Goal: Find specific page/section: Find specific page/section

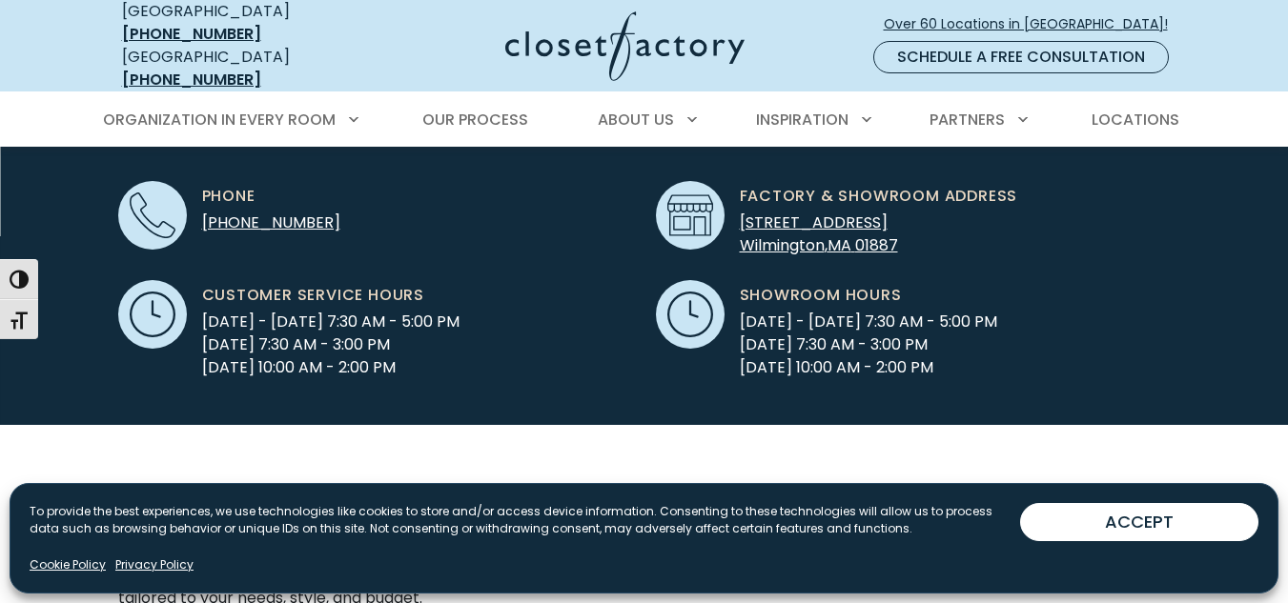
scroll to position [477, 0]
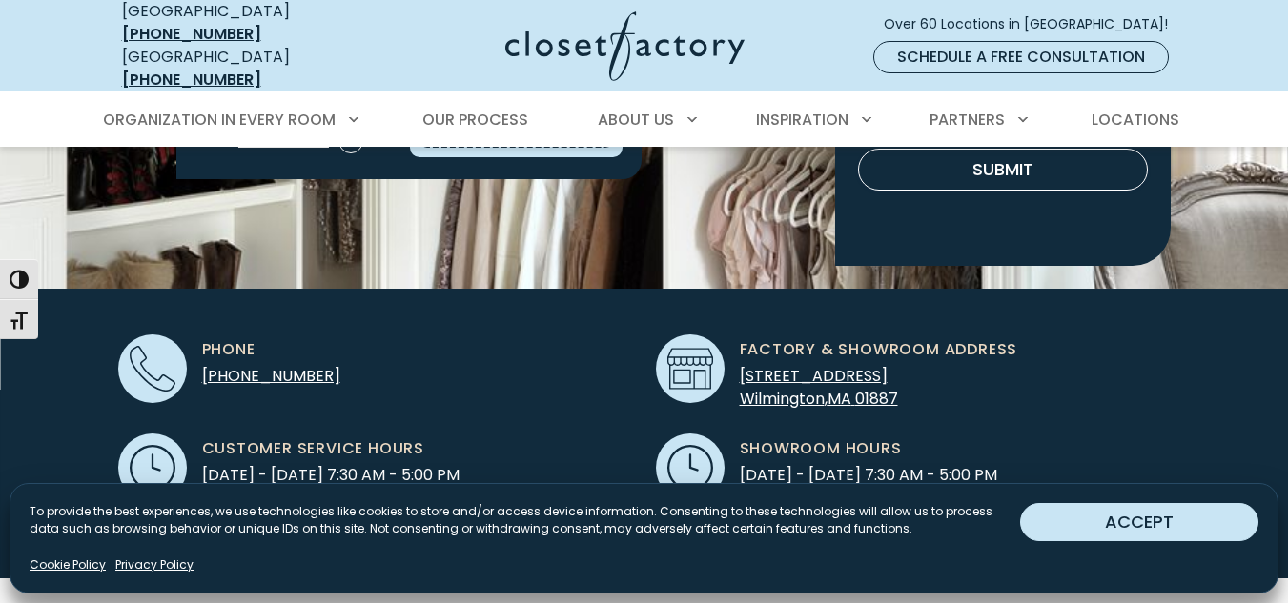
click at [1164, 526] on button "ACCEPT" at bounding box center [1139, 522] width 238 height 38
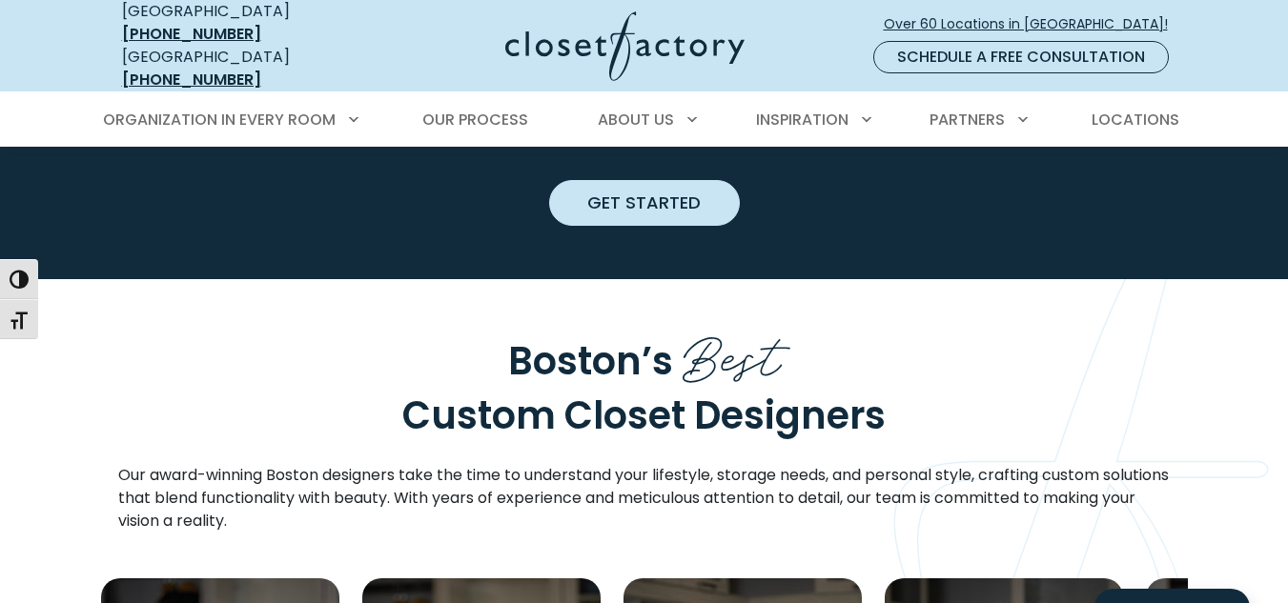
scroll to position [2360, 0]
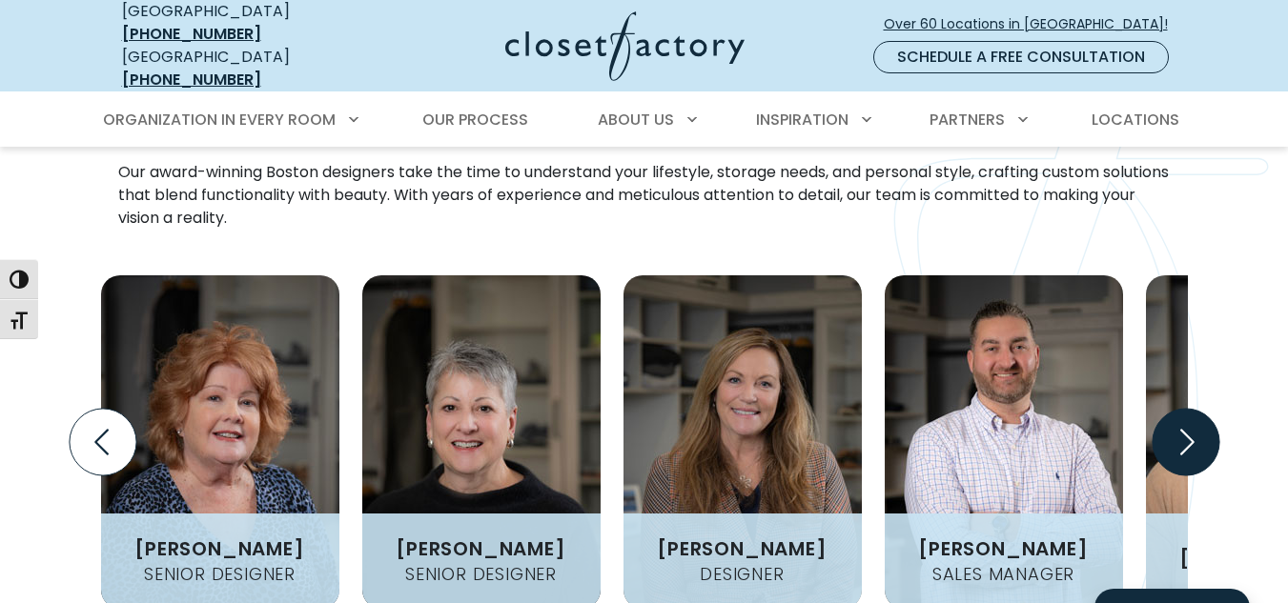
click at [1173, 409] on icon "Next slide" at bounding box center [1184, 442] width 67 height 67
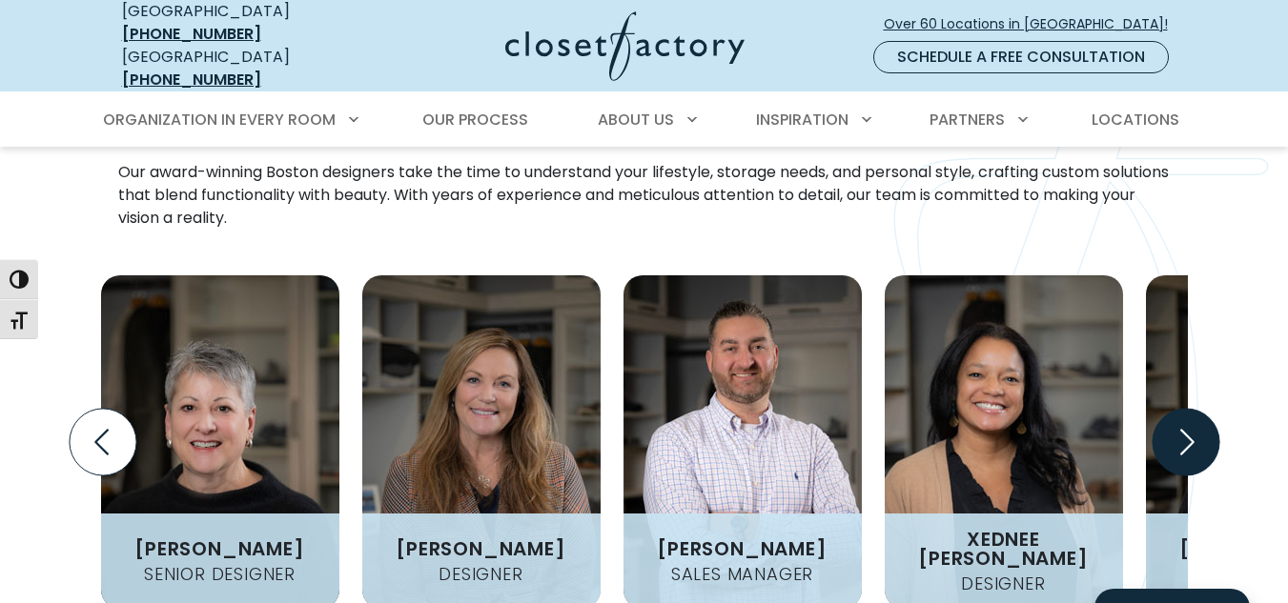
click at [1179, 409] on icon "Next slide" at bounding box center [1184, 442] width 67 height 67
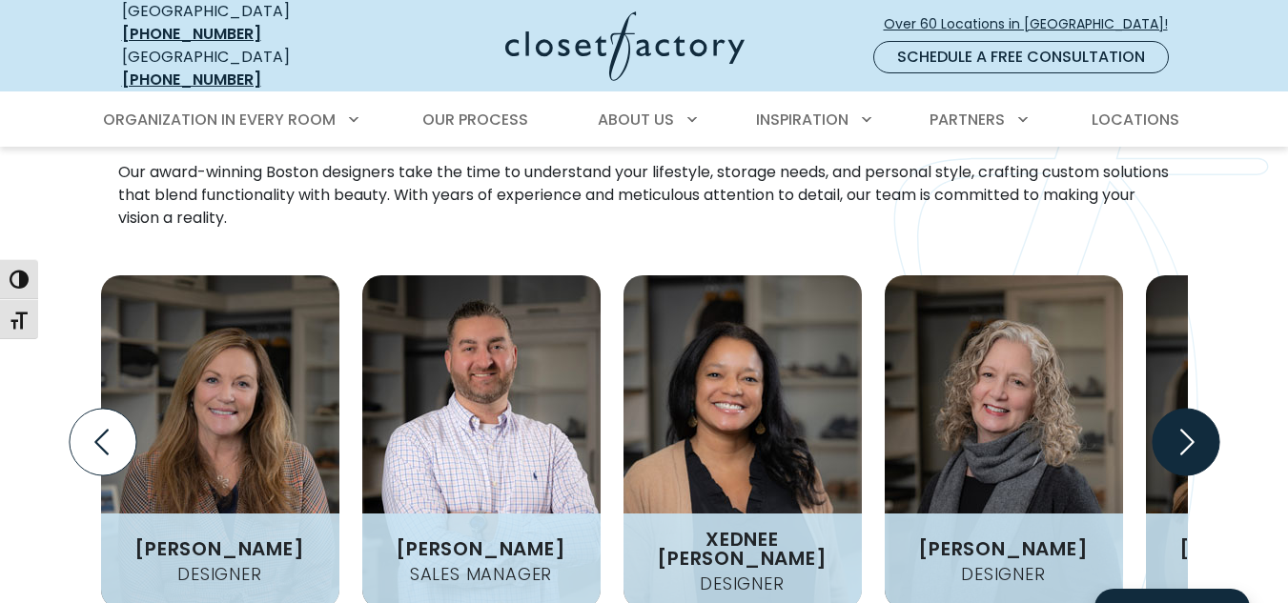
click at [1179, 409] on icon "Next slide" at bounding box center [1184, 442] width 67 height 67
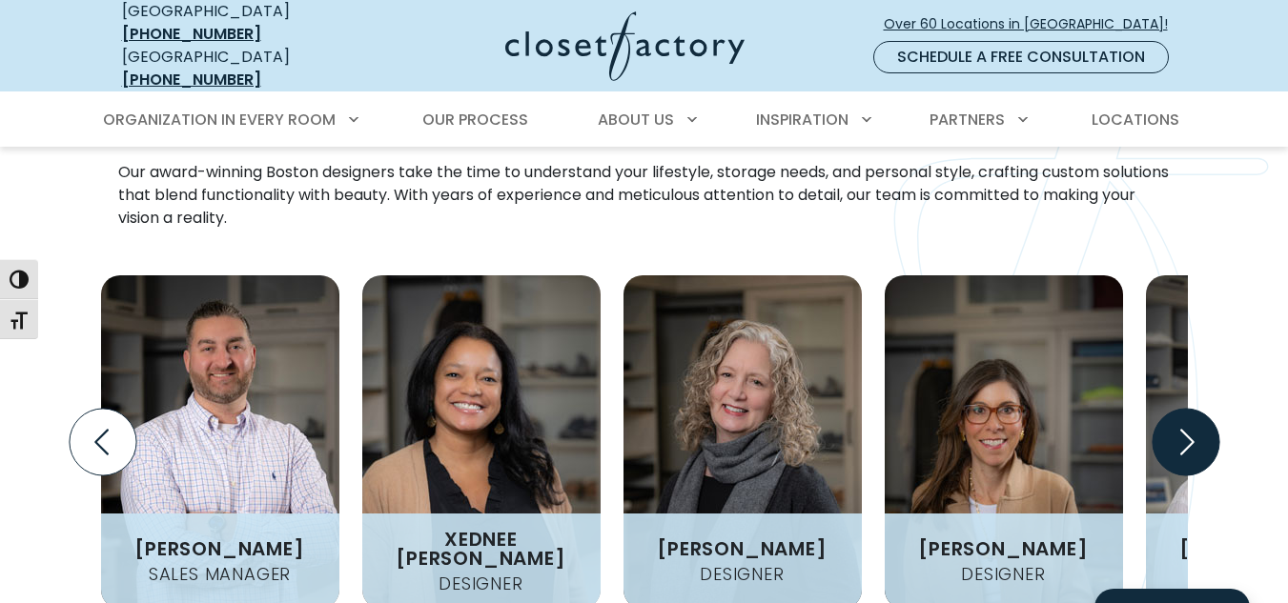
click at [1179, 409] on icon "Next slide" at bounding box center [1184, 442] width 67 height 67
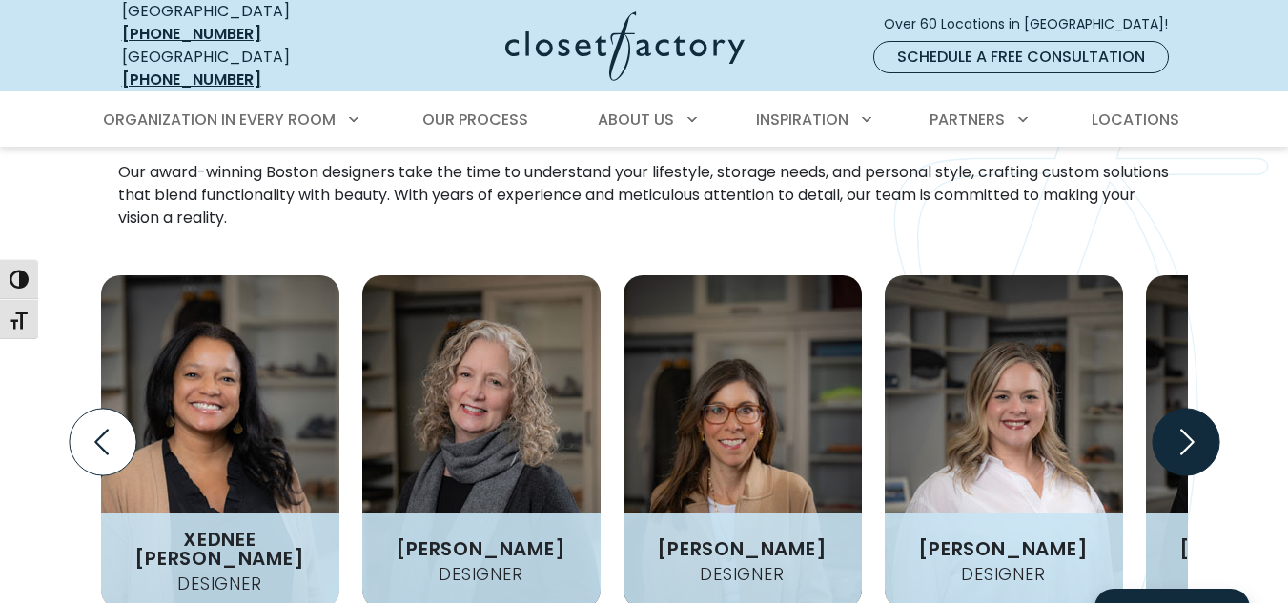
click at [1179, 409] on icon "Next slide" at bounding box center [1184, 442] width 67 height 67
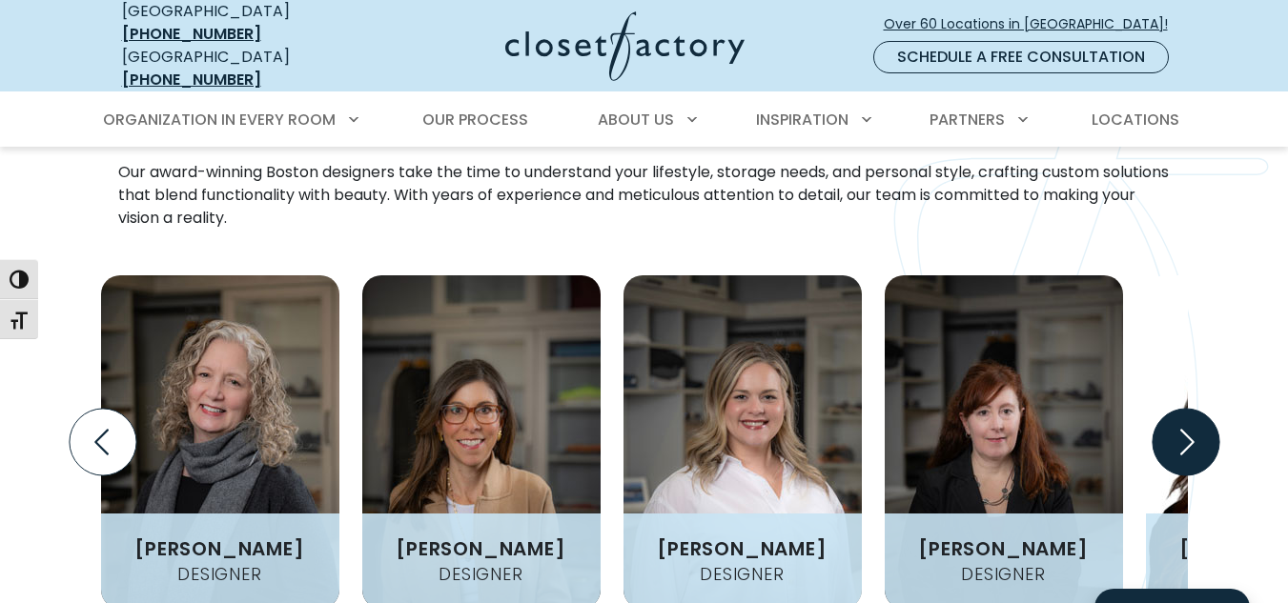
click at [1179, 409] on icon "Next slide" at bounding box center [1184, 442] width 67 height 67
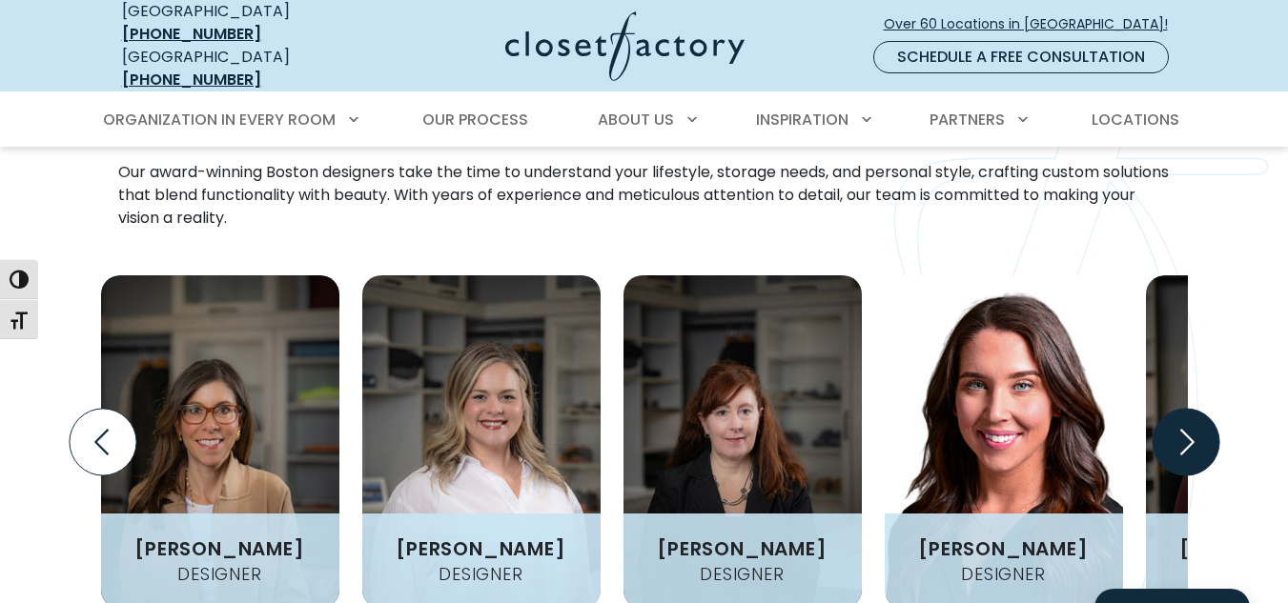
click at [1179, 409] on icon "Next slide" at bounding box center [1184, 442] width 67 height 67
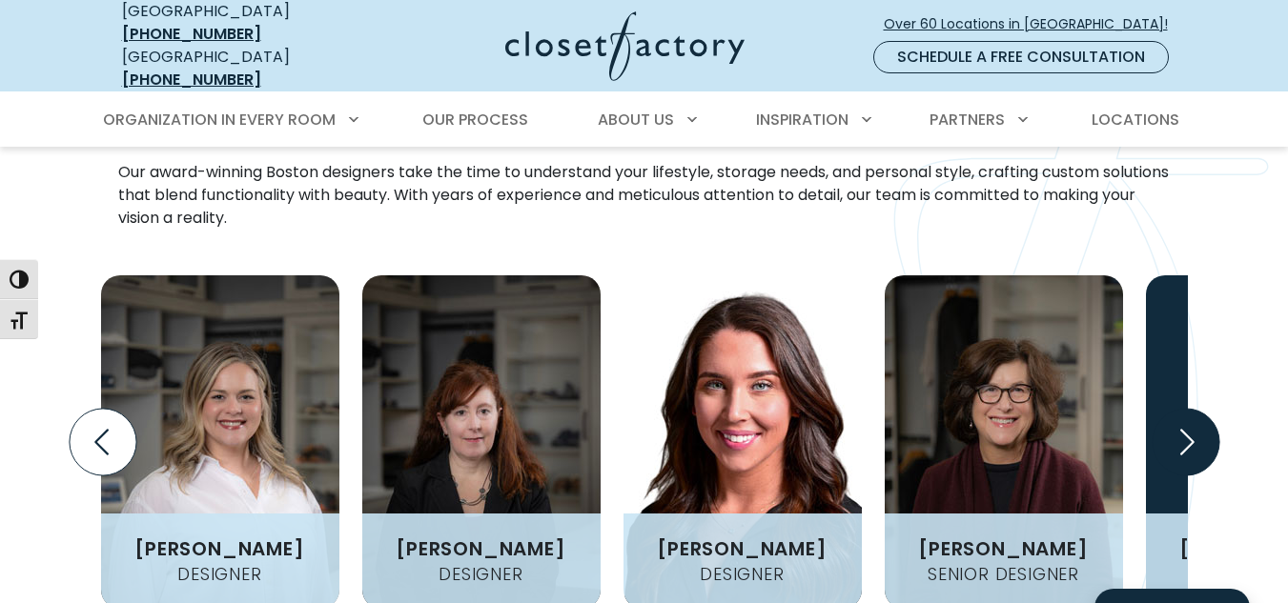
click at [1179, 409] on icon "Next slide" at bounding box center [1184, 442] width 67 height 67
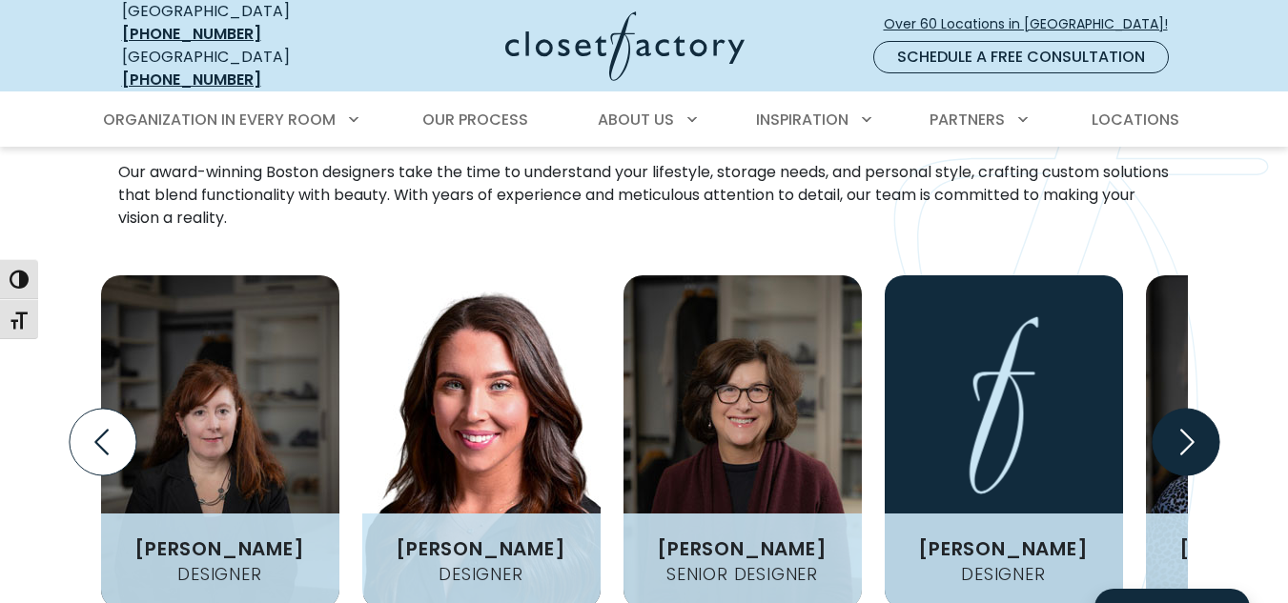
click at [1179, 409] on icon "Next slide" at bounding box center [1184, 442] width 67 height 67
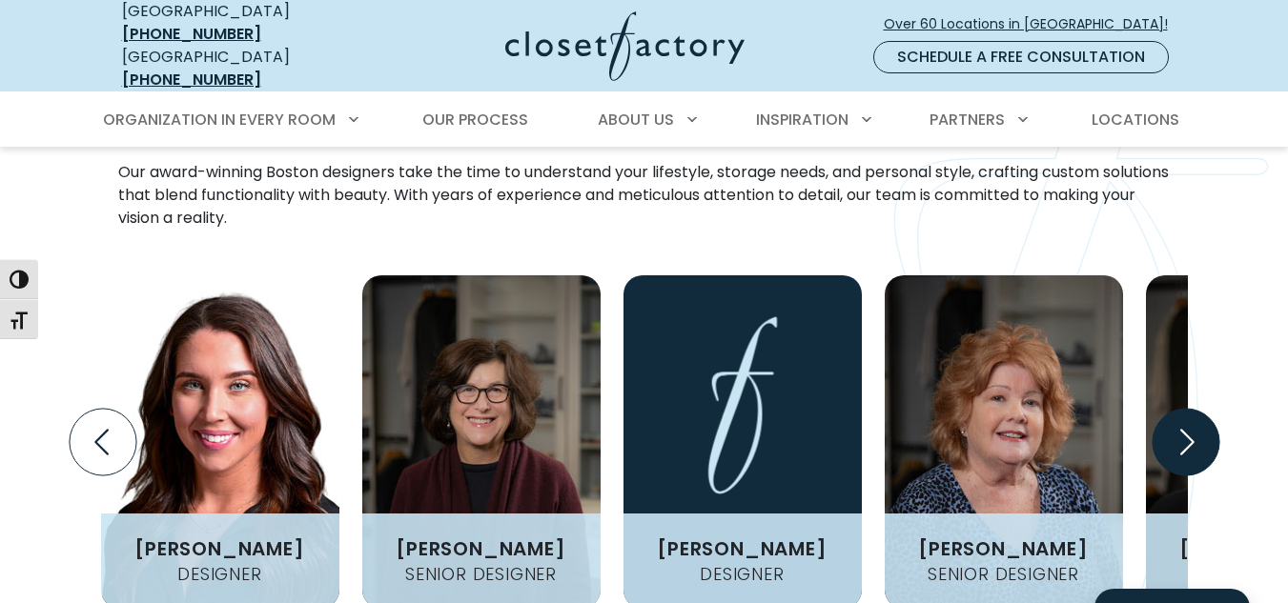
click at [1180, 409] on icon "Next slide" at bounding box center [1184, 442] width 67 height 67
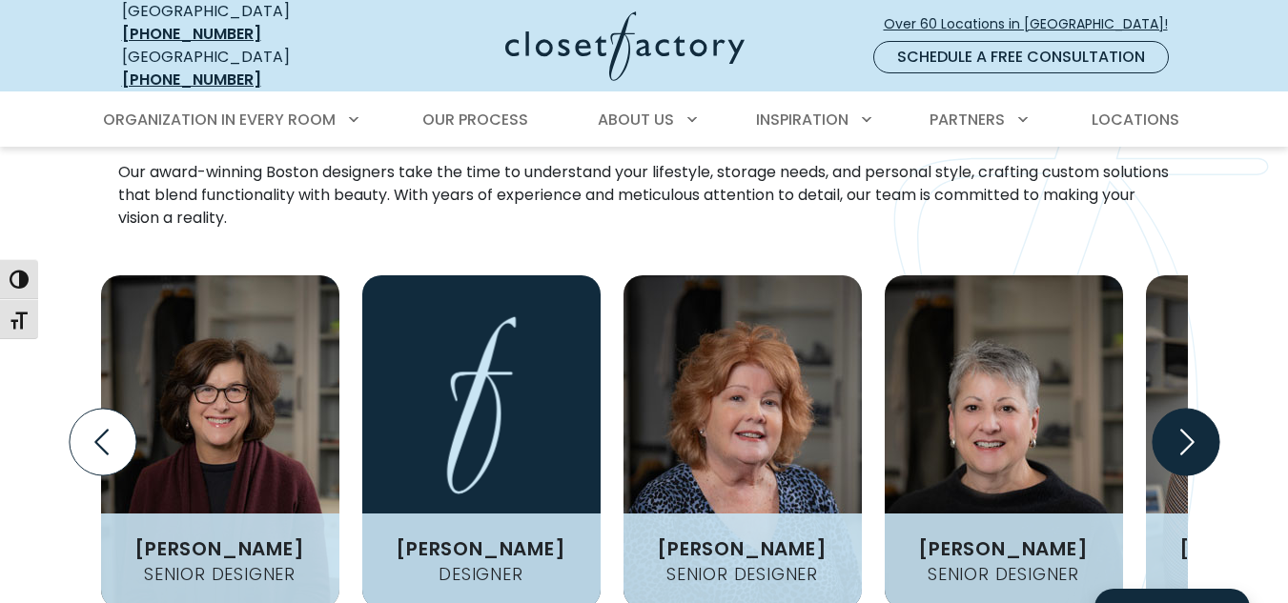
click at [1180, 409] on icon "Next slide" at bounding box center [1184, 442] width 67 height 67
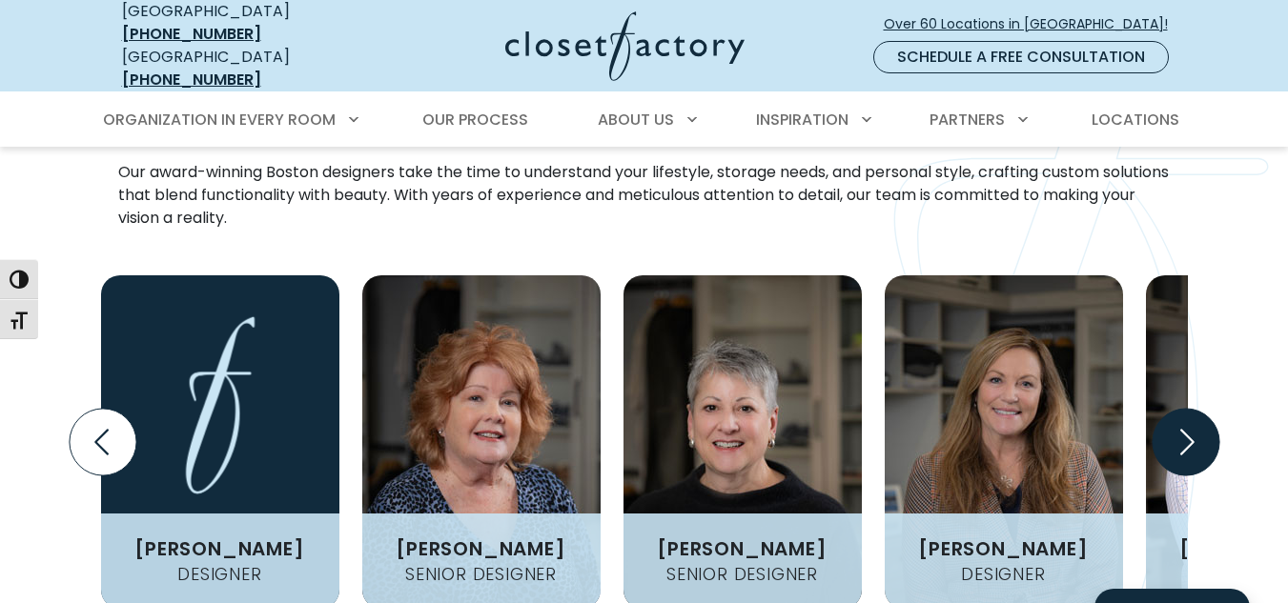
click at [1180, 409] on icon "Next slide" at bounding box center [1184, 442] width 67 height 67
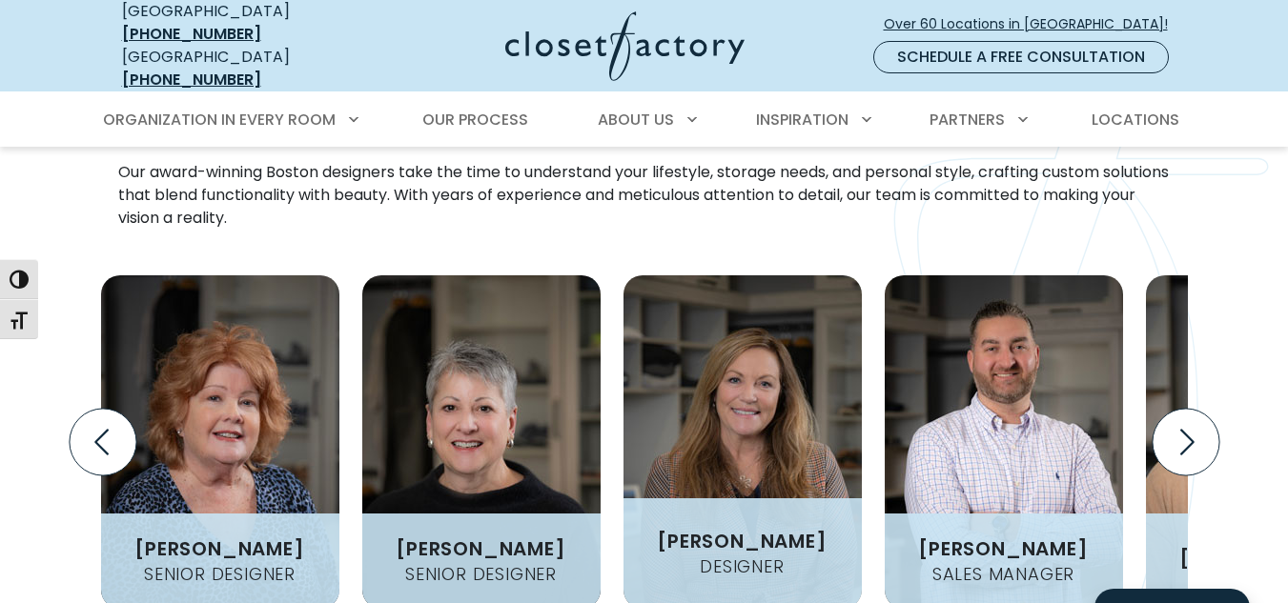
click at [799, 532] on h3 "[PERSON_NAME]" at bounding box center [741, 541] width 185 height 19
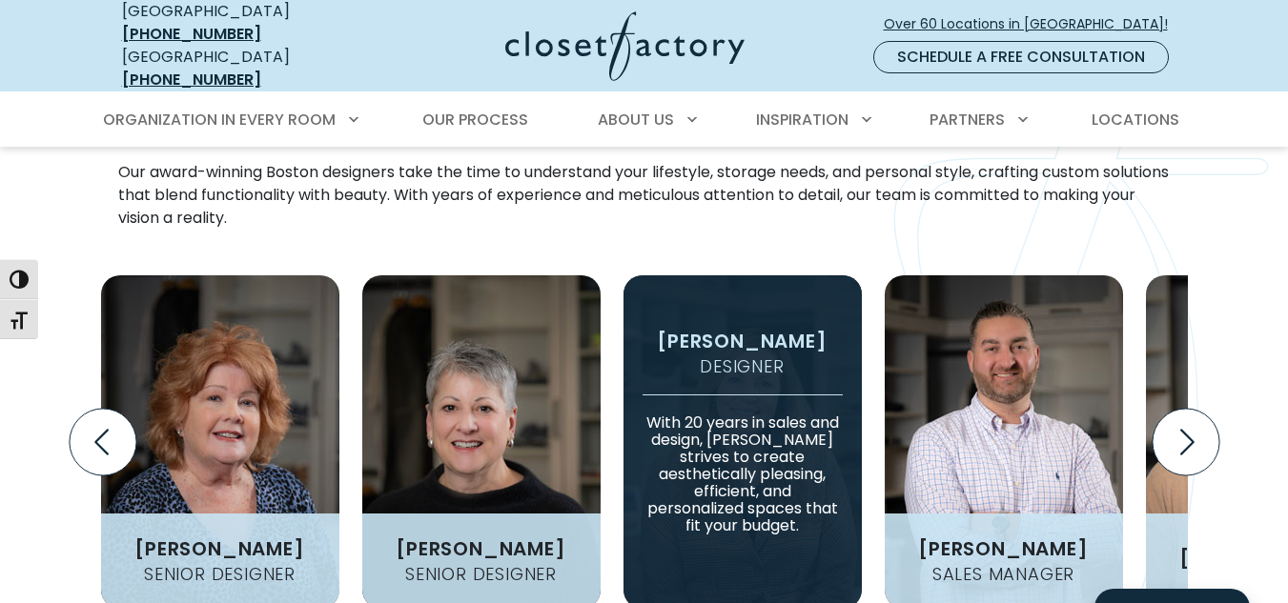
scroll to position [2550, 0]
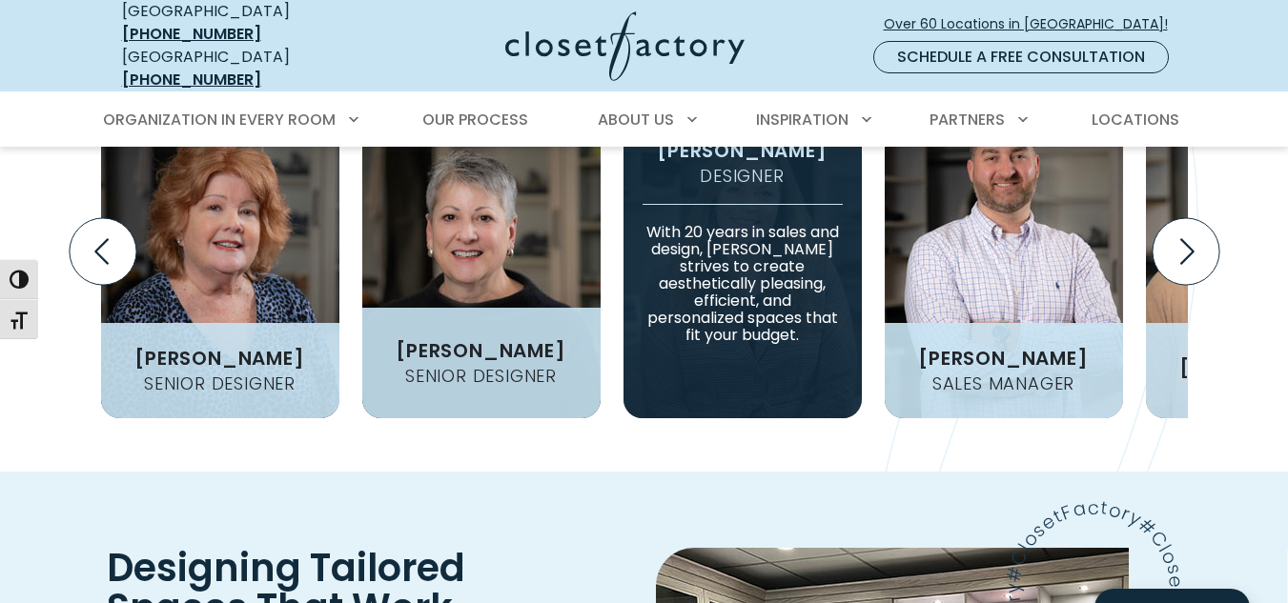
click at [489, 368] on h4 "Senior Designer" at bounding box center [480, 376] width 167 height 17
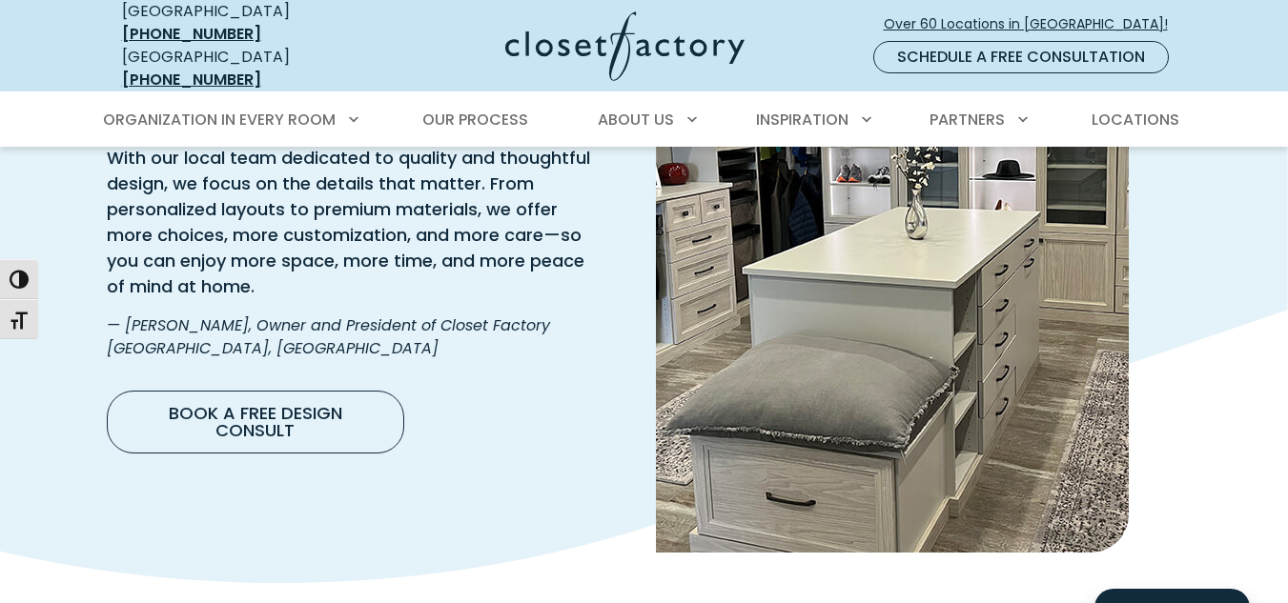
scroll to position [3408, 0]
